Goal: Register for event/course

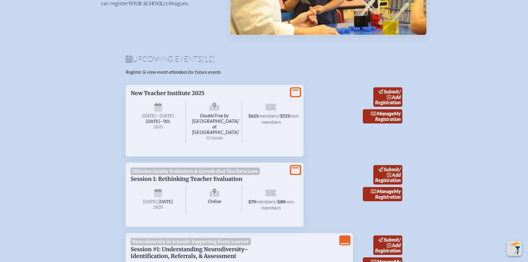
scroll to position [162, 0]
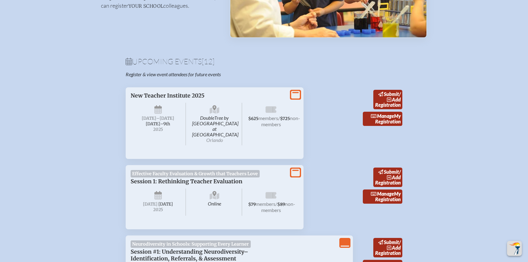
click at [297, 97] on icon at bounding box center [295, 95] width 9 height 8
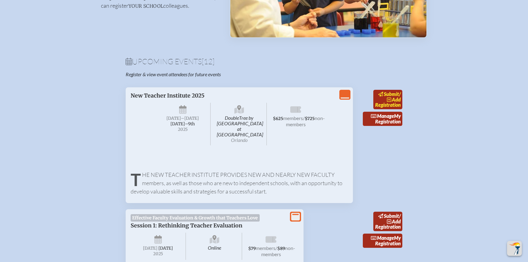
click at [387, 97] on icon at bounding box center [389, 99] width 5 height 5
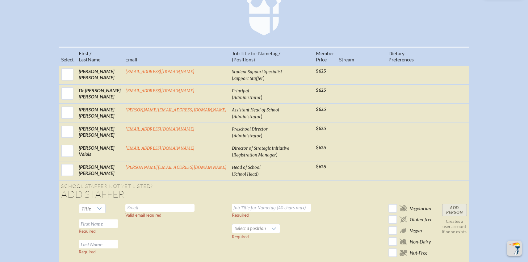
scroll to position [225, 0]
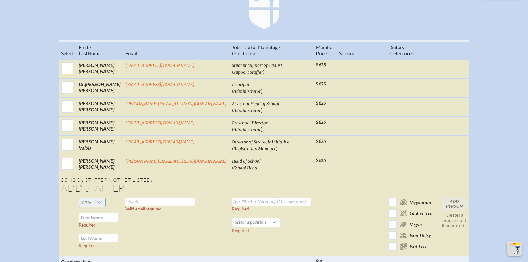
click at [105, 198] on div at bounding box center [100, 202] width 12 height 9
click at [106, 206] on li "Mr" at bounding box center [108, 204] width 27 height 9
click at [108, 213] on input "text" at bounding box center [99, 217] width 40 height 8
type input "[PERSON_NAME]"
type input "Stoope"
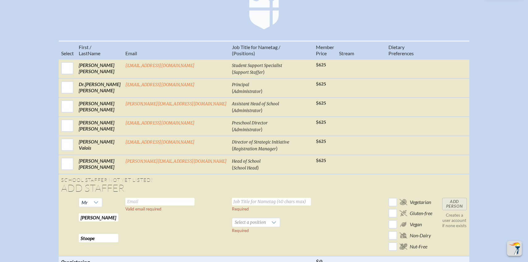
paste input "[EMAIL_ADDRESS][DOMAIN_NAME]"
type input "[EMAIL_ADDRESS][DOMAIN_NAME]"
click at [232, 198] on input "text" at bounding box center [271, 202] width 79 height 8
type input "Teacher"
click at [245, 218] on span "Select a position" at bounding box center [250, 222] width 36 height 9
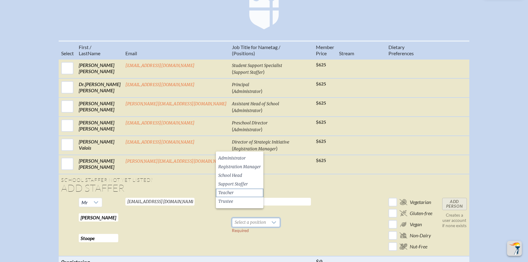
click at [239, 192] on li "Teacher" at bounding box center [240, 193] width 48 height 9
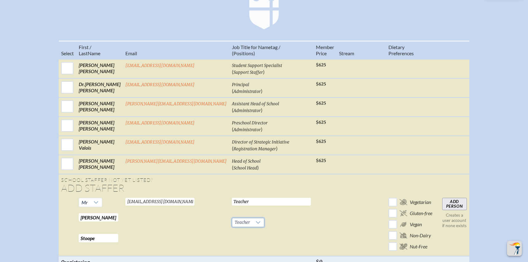
scroll to position [248, 0]
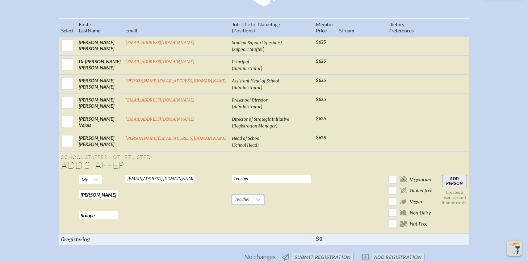
click at [442, 175] on input "Add Person" at bounding box center [454, 181] width 25 height 12
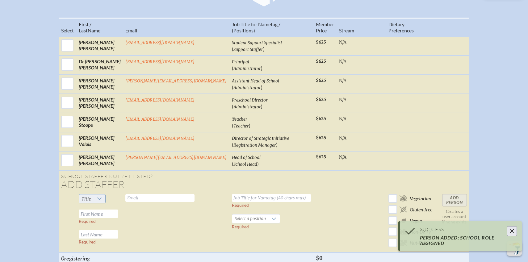
click at [102, 196] on icon at bounding box center [99, 198] width 5 height 5
click at [109, 201] on li "Mr" at bounding box center [108, 200] width 27 height 9
click at [112, 210] on input "text" at bounding box center [99, 214] width 40 height 8
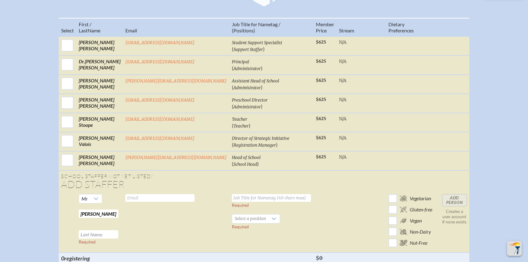
type input "[PERSON_NAME]"
type input "St Clair"
paste input "[EMAIL_ADDRESS][DOMAIN_NAME]"
type input "[EMAIL_ADDRESS][DOMAIN_NAME]"
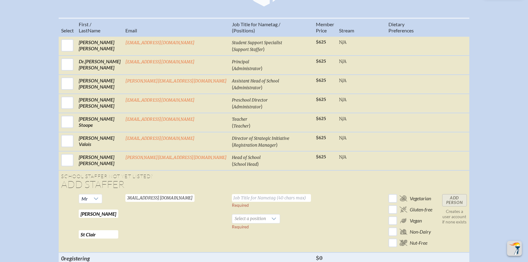
click at [241, 194] on input "text" at bounding box center [271, 198] width 79 height 8
type input "Teacher"
click at [251, 215] on span "Select a position" at bounding box center [250, 219] width 36 height 9
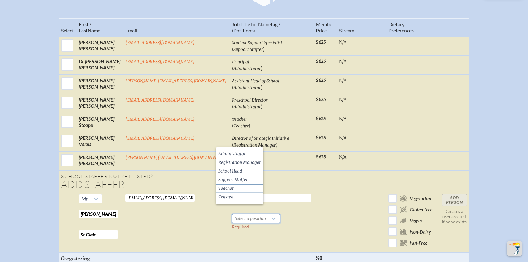
click at [237, 189] on li "Teacher" at bounding box center [240, 188] width 48 height 9
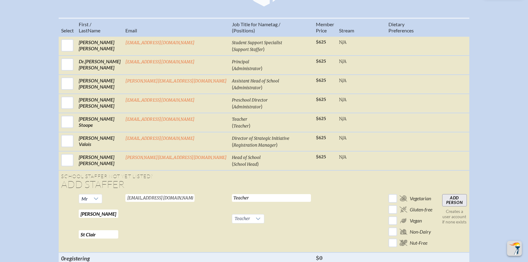
click at [444, 194] on input "Add Person" at bounding box center [454, 200] width 25 height 12
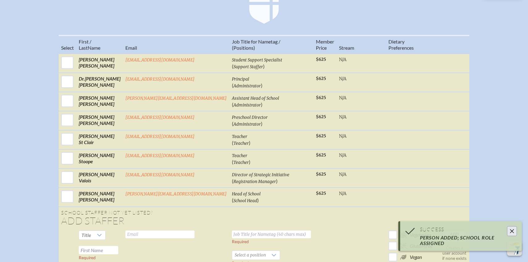
scroll to position [227, 0]
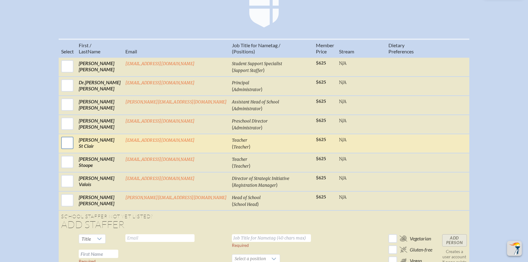
click at [75, 136] on input "checkbox" at bounding box center [67, 142] width 15 height 15
checkbox input "true"
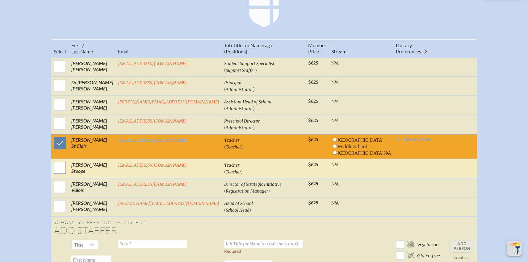
click at [68, 161] on input "checkbox" at bounding box center [59, 167] width 15 height 15
checkbox input "true"
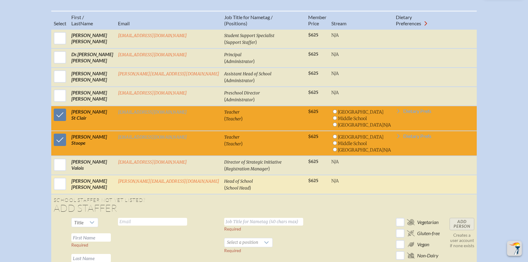
scroll to position [342, 0]
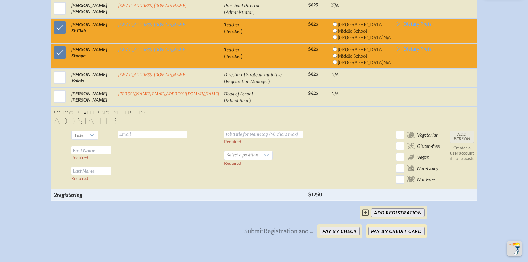
click at [382, 227] on button "Pay by Credit Card" at bounding box center [397, 231] width 56 height 9
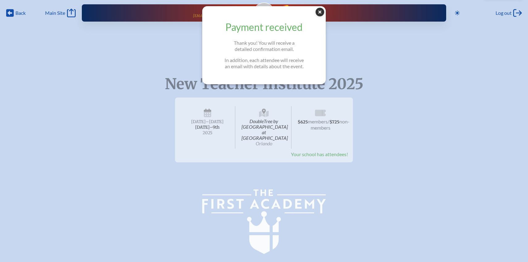
click at [316, 15] on icon "Close Popup" at bounding box center [320, 12] width 9 height 9
